Goal: Task Accomplishment & Management: Manage account settings

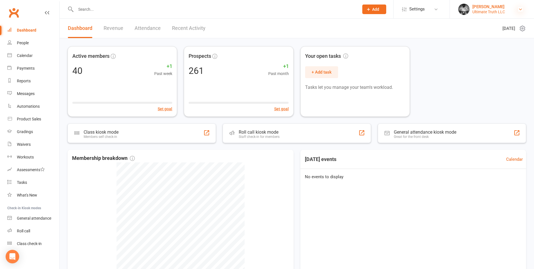
click at [519, 8] on icon at bounding box center [520, 9] width 5 height 5
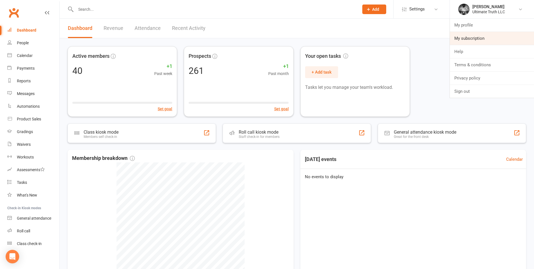
click at [468, 39] on link "My subscription" at bounding box center [492, 38] width 84 height 13
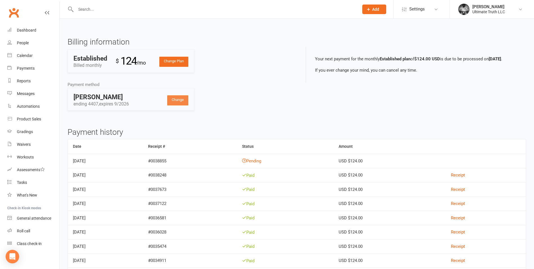
click at [175, 100] on link "Change" at bounding box center [177, 100] width 21 height 10
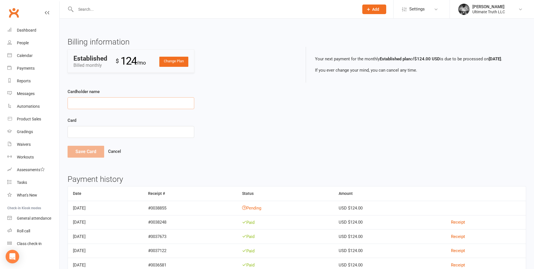
click at [118, 104] on input "Cardholder name" at bounding box center [131, 103] width 127 height 12
click at [130, 102] on input "Cardholder name" at bounding box center [131, 103] width 127 height 12
click at [102, 102] on input "Cardholder name" at bounding box center [131, 103] width 127 height 12
click at [93, 103] on input "Cardholder name" at bounding box center [131, 103] width 127 height 12
type input "[PERSON_NAME]"
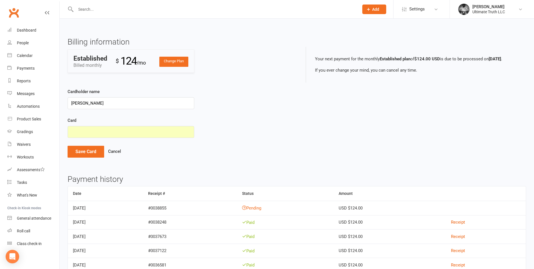
click at [231, 111] on div "Cardholder name Ian Quitadamo Card Save Card Cancel" at bounding box center [180, 123] width 225 height 85
click at [85, 153] on button "Save Card" at bounding box center [86, 152] width 37 height 12
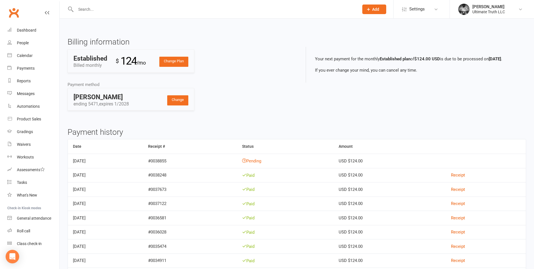
click at [244, 119] on div "Billing information Change Plan Established Billed monthly $ 124 /mo Payment me…" at bounding box center [297, 216] width 474 height 372
